Goal: Task Accomplishment & Management: Complete application form

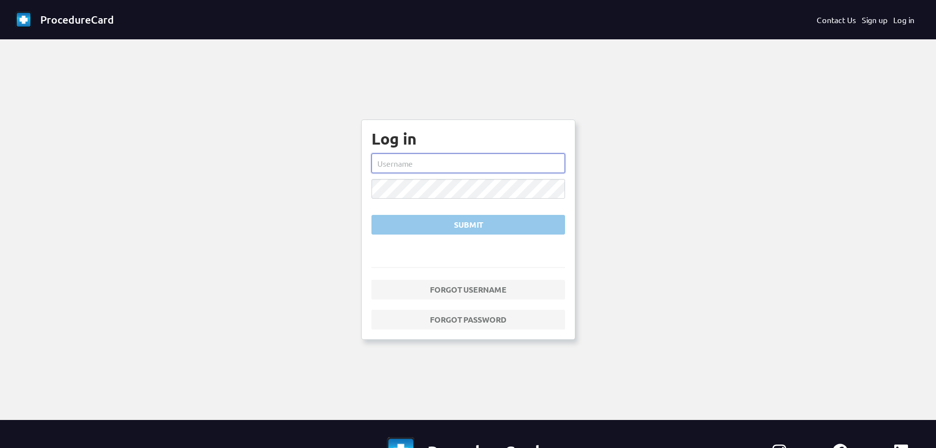
type input "smorrison"
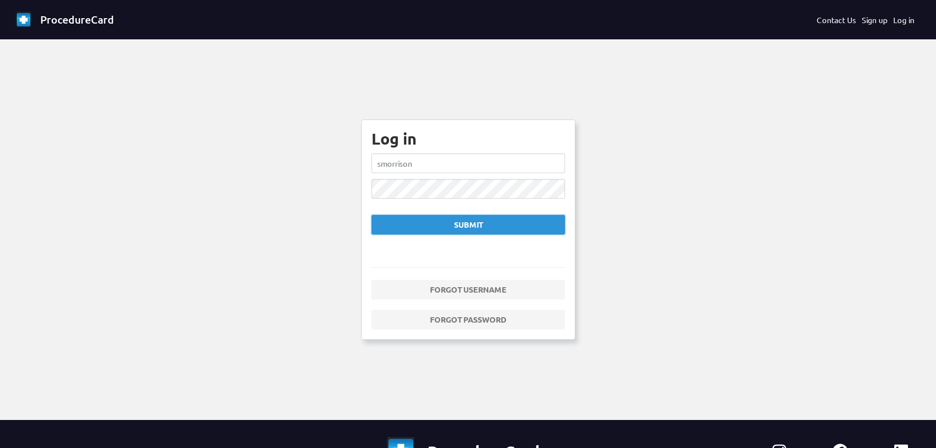
click at [429, 232] on button "Submit" at bounding box center [468, 225] width 194 height 20
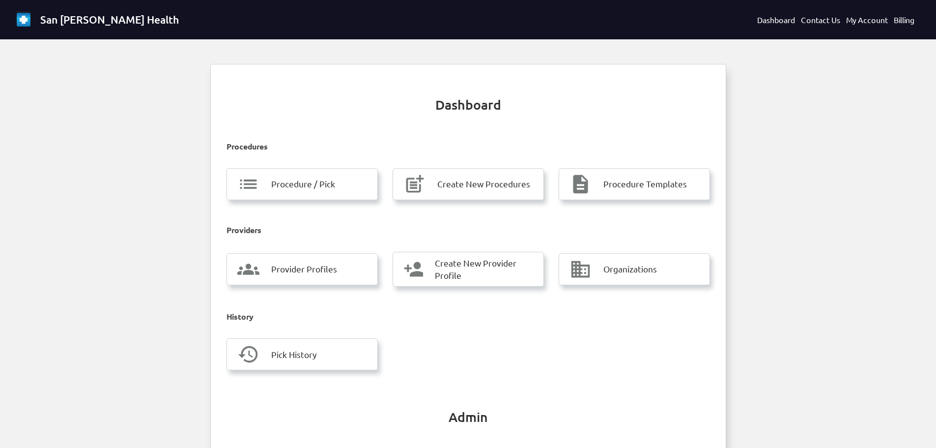
scroll to position [251, 0]
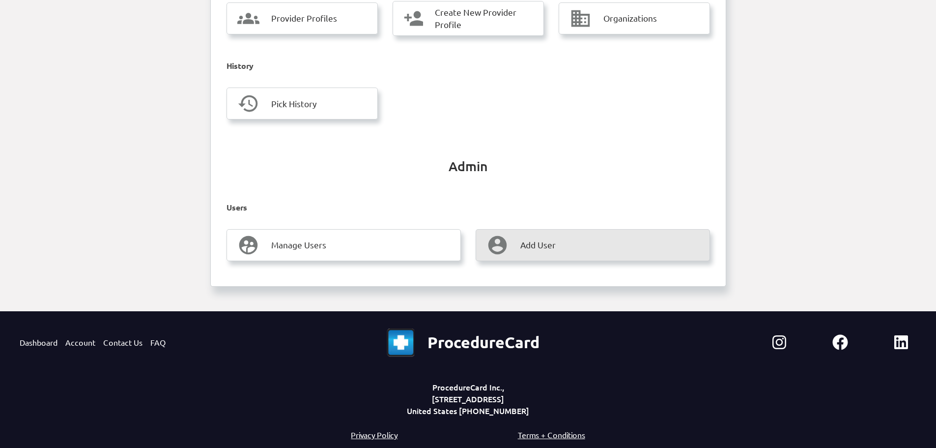
click at [505, 246] on mat-icon "account_circle" at bounding box center [497, 245] width 22 height 22
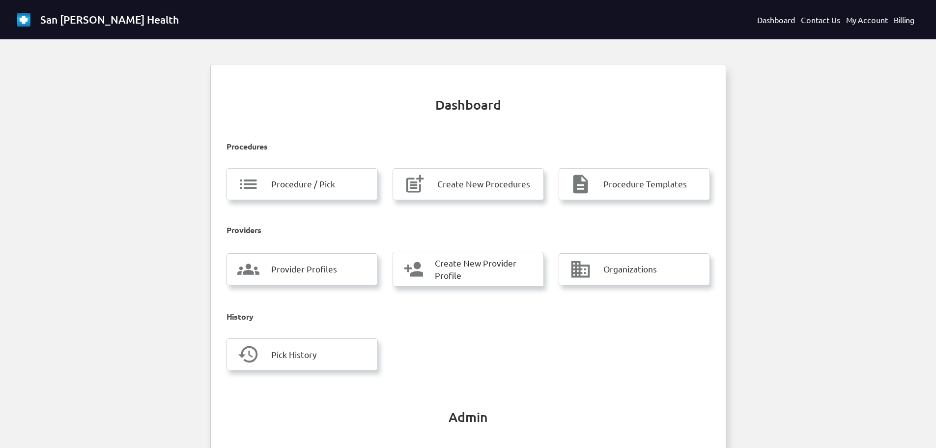
select select
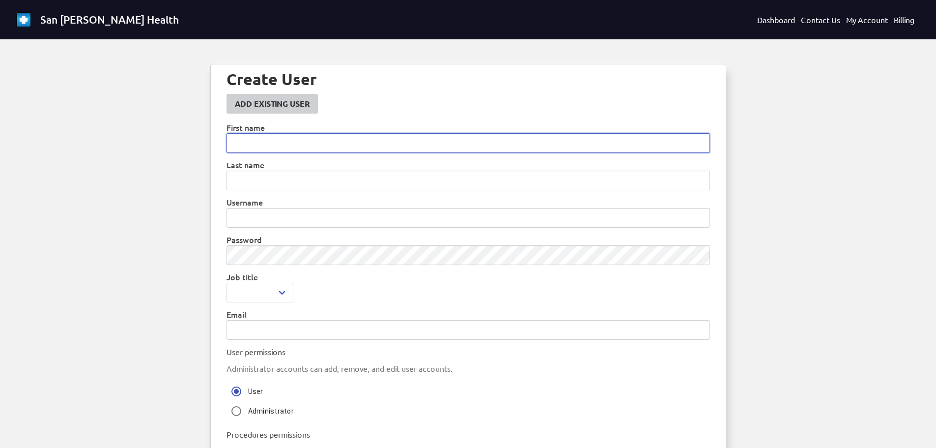
click at [248, 138] on input "text" at bounding box center [468, 143] width 483 height 20
type input "[PERSON_NAME]"
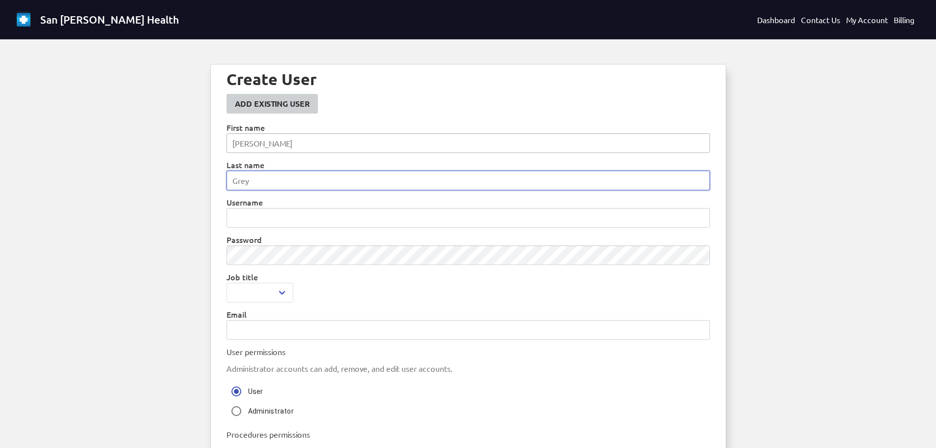
type input "Grey"
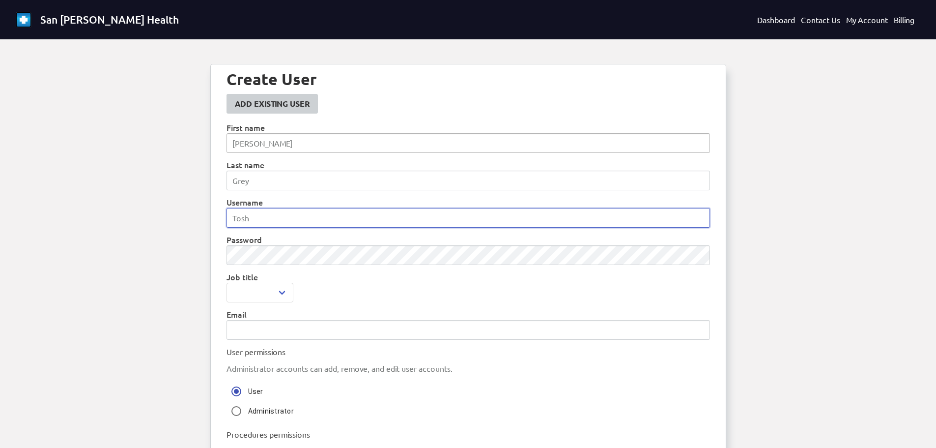
type input "Tosh"
click at [237, 293] on select "doctor nurse practitioner tech admin vendor" at bounding box center [260, 293] width 67 height 20
select select "tech"
click at [227, 283] on select "doctor nurse practitioner tech admin vendor" at bounding box center [260, 293] width 67 height 20
click at [256, 338] on input "text" at bounding box center [468, 330] width 483 height 20
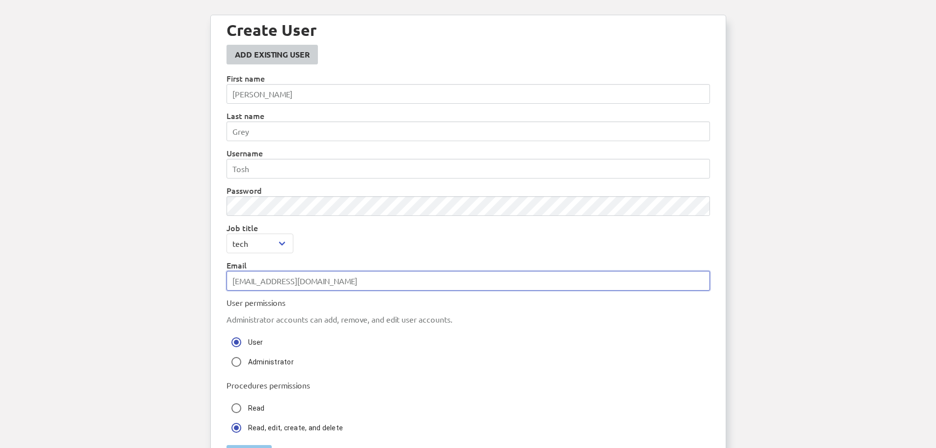
scroll to position [147, 0]
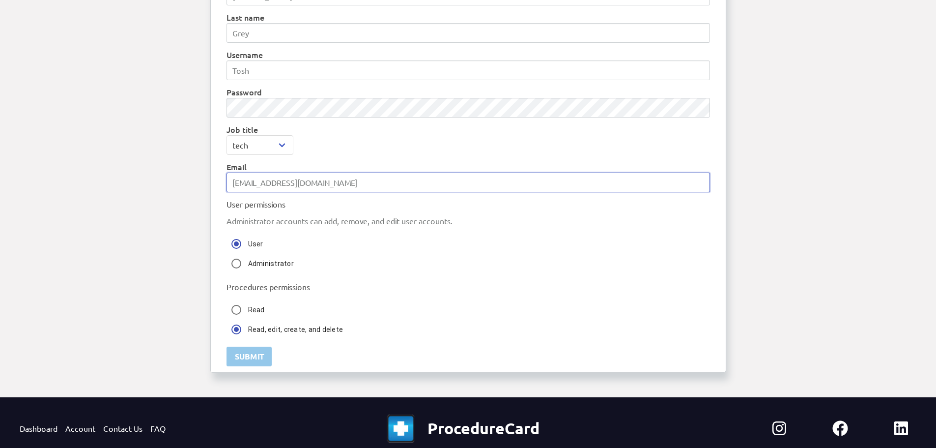
type input "[EMAIL_ADDRESS][DOMAIN_NAME]"
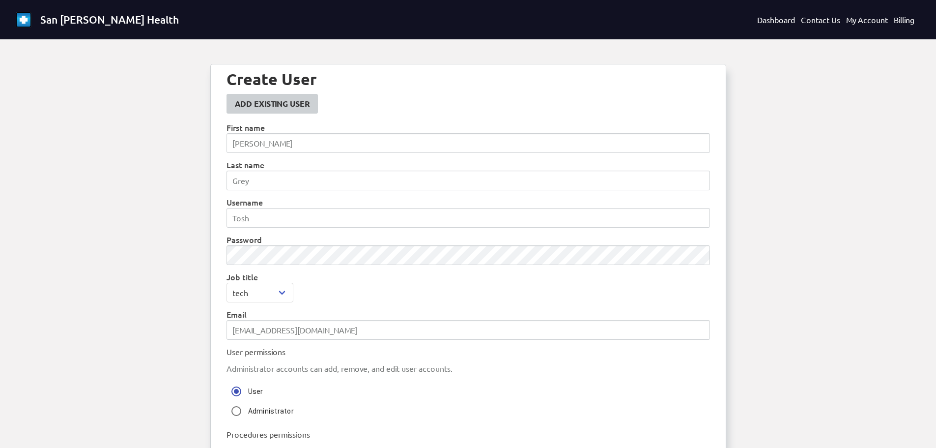
click at [222, 201] on div "Create User Add Existing User First name [PERSON_NAME] Last name Grey Username …" at bounding box center [468, 292] width 516 height 456
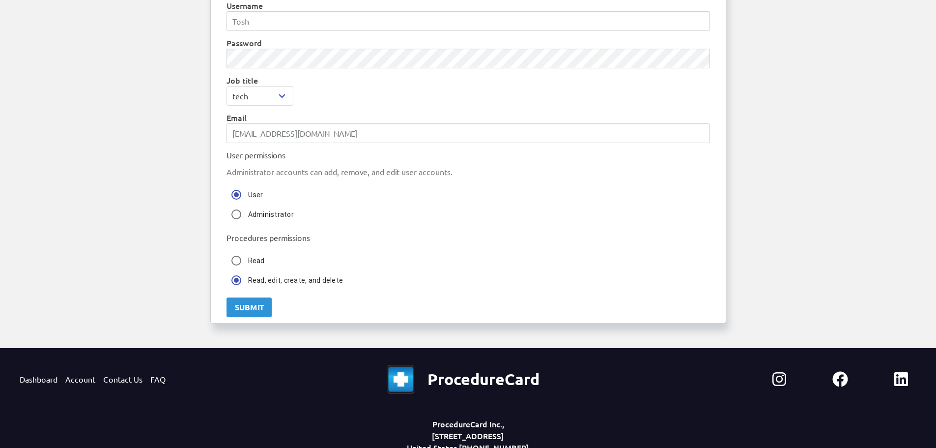
scroll to position [234, 0]
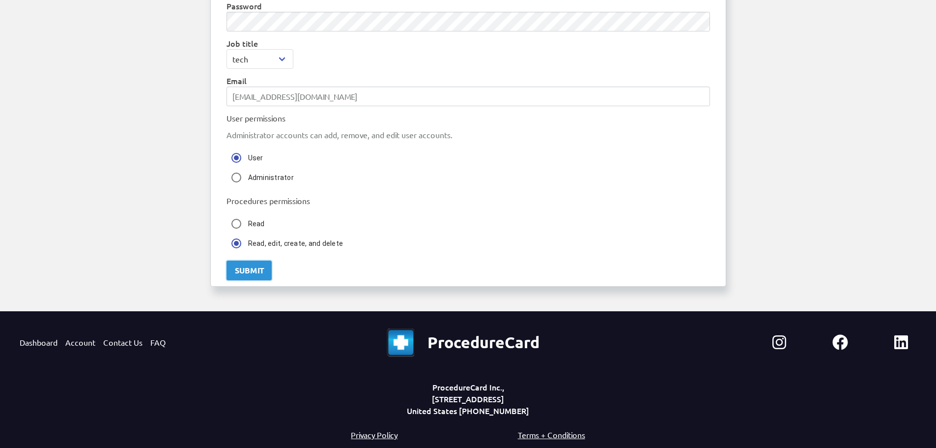
click at [250, 274] on div "Submit" at bounding box center [249, 270] width 28 height 12
